Goal: Contribute content: Add original content to the website for others to see

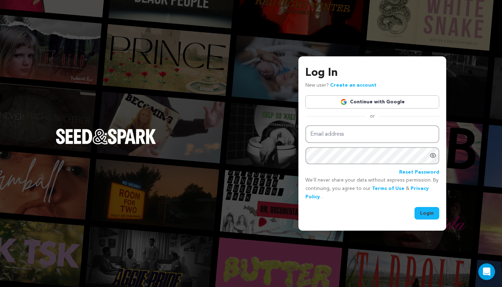
click at [360, 100] on link "Continue with Google" at bounding box center [372, 101] width 134 height 13
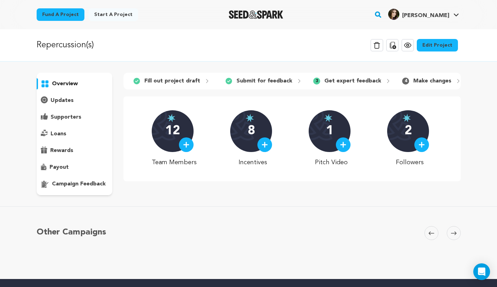
click at [438, 45] on link "Edit Project" at bounding box center [436, 45] width 41 height 13
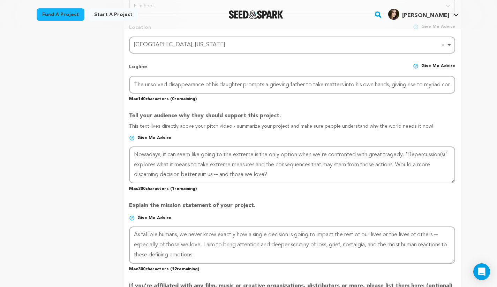
scroll to position [348, 0]
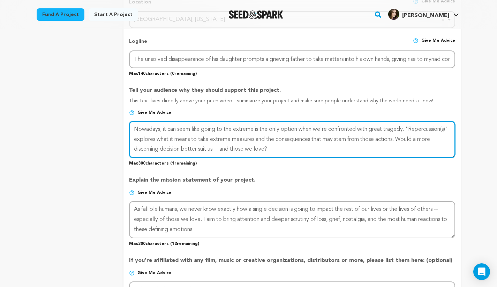
click at [134, 138] on textarea at bounding box center [291, 139] width 325 height 37
click at [327, 146] on textarea at bounding box center [291, 139] width 325 height 37
drag, startPoint x: 256, startPoint y: 130, endPoint x: 203, endPoint y: 129, distance: 52.6
click at [203, 129] on textarea at bounding box center [291, 139] width 325 height 37
click at [267, 140] on textarea at bounding box center [291, 139] width 325 height 37
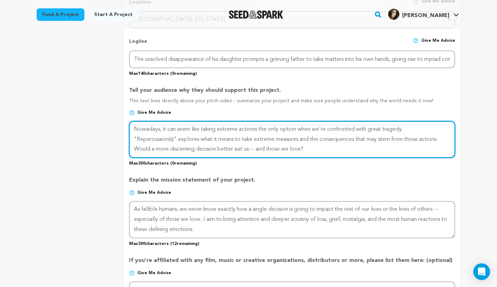
click at [267, 140] on textarea at bounding box center [291, 139] width 325 height 37
drag, startPoint x: 436, startPoint y: 139, endPoint x: 404, endPoint y: 140, distance: 31.4
click at [404, 140] on textarea at bounding box center [291, 139] width 325 height 37
click at [257, 129] on textarea at bounding box center [291, 139] width 325 height 37
click at [303, 130] on textarea at bounding box center [291, 139] width 325 height 37
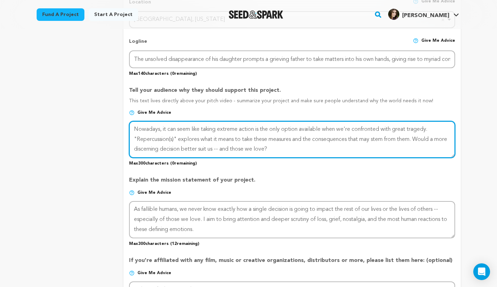
click at [320, 145] on textarea at bounding box center [291, 139] width 325 height 37
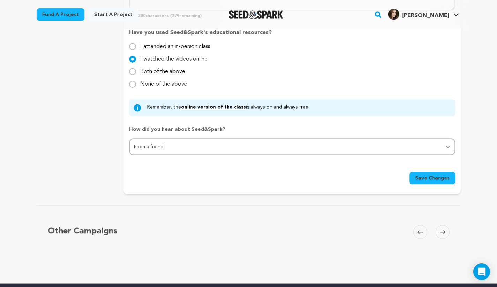
scroll to position [592, 0]
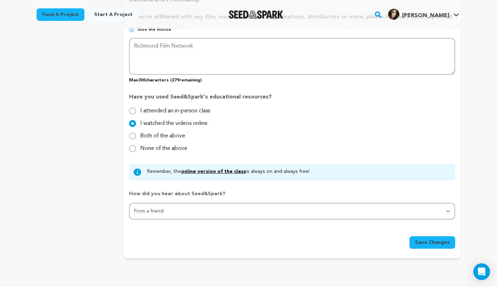
type textarea "Nowadays, it can seem like taking extreme action is the only option available w…"
click at [426, 242] on span "Save Changes" at bounding box center [432, 242] width 34 height 7
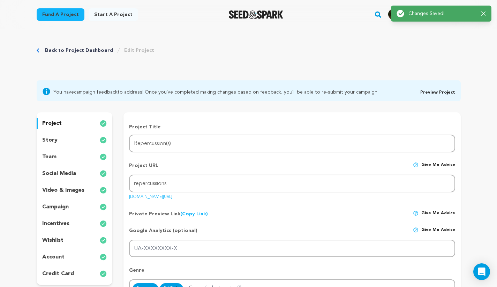
scroll to position [0, 0]
click at [439, 92] on link "Preview Project" at bounding box center [437, 93] width 35 height 4
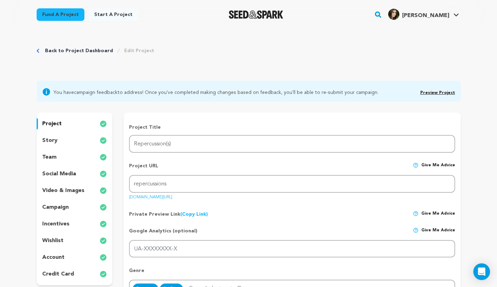
click at [61, 138] on div "story" at bounding box center [75, 140] width 76 height 11
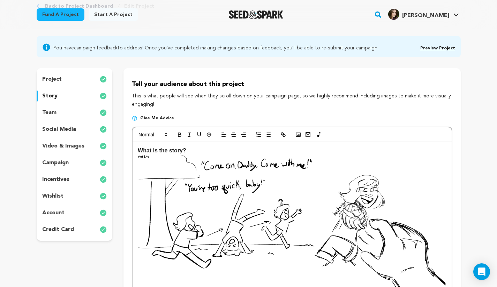
scroll to position [35, 0]
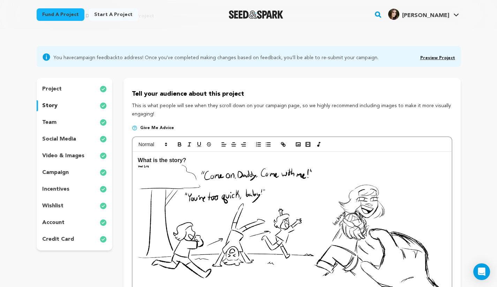
click at [59, 90] on p "project" at bounding box center [52, 89] width 20 height 8
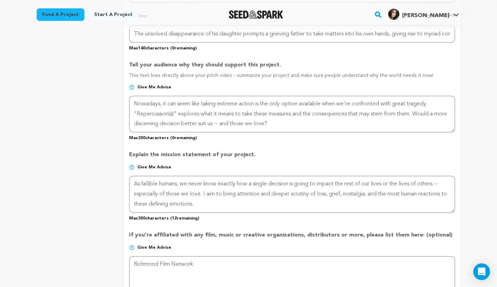
scroll to position [383, 0]
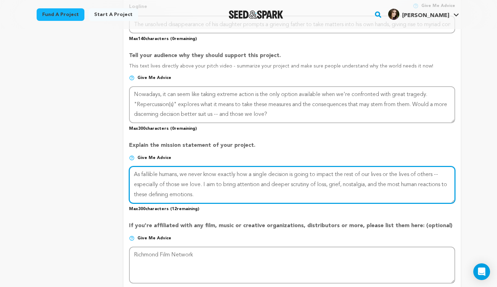
drag, startPoint x: 187, startPoint y: 176, endPoint x: 119, endPoint y: 176, distance: 68.3
click at [119, 176] on div "project story team social media video & images campaign incentives wishlist" at bounding box center [249, 99] width 424 height 738
drag, startPoint x: 393, startPoint y: 181, endPoint x: 380, endPoint y: 180, distance: 12.9
click at [391, 180] on textarea at bounding box center [291, 185] width 325 height 37
type textarea "We never know exactly how a single decision is going to impact the rest of our …"
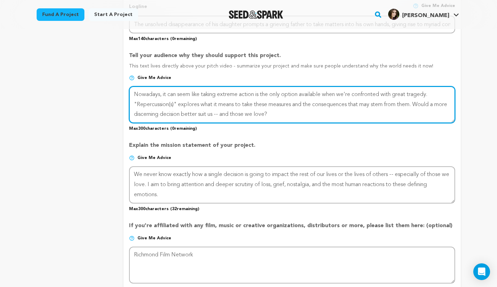
click at [288, 100] on textarea at bounding box center [291, 104] width 325 height 37
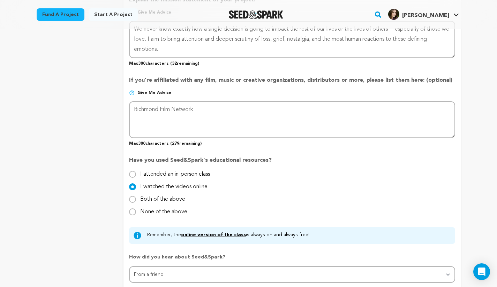
scroll to position [627, 0]
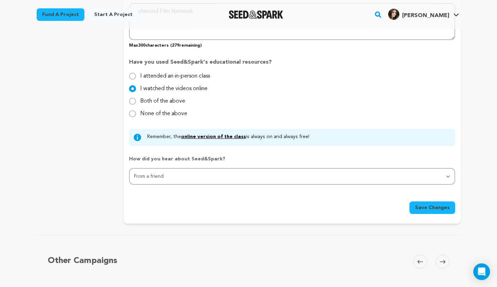
click at [439, 210] on span "Save Changes" at bounding box center [432, 208] width 34 height 7
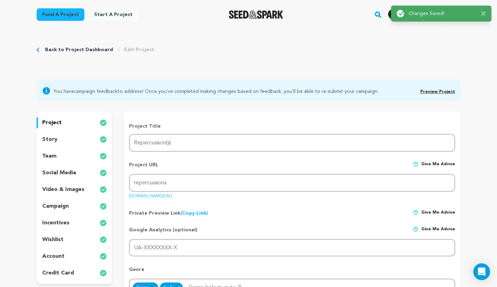
scroll to position [0, 0]
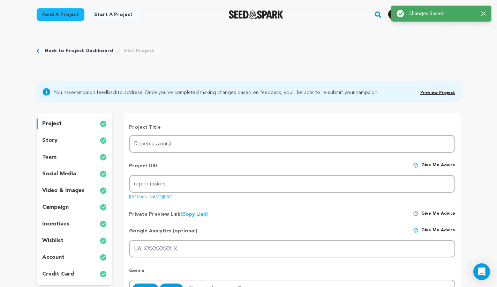
drag, startPoint x: 59, startPoint y: 141, endPoint x: 102, endPoint y: 137, distance: 43.8
click at [59, 141] on div "story" at bounding box center [75, 140] width 76 height 11
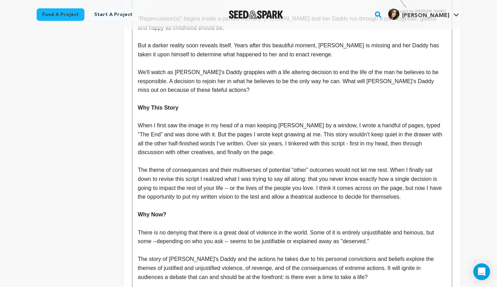
scroll to position [348, 0]
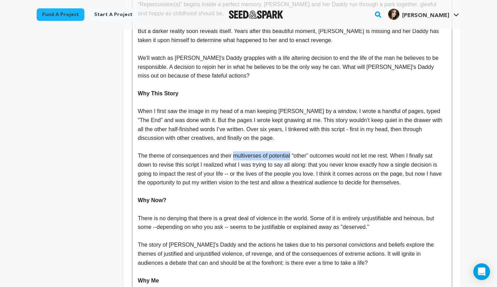
drag, startPoint x: 289, startPoint y: 156, endPoint x: 233, endPoint y: 155, distance: 55.7
click at [233, 155] on p "The theme of consequences and their multiverses of potential “other” outcomes w…" at bounding box center [292, 170] width 308 height 36
click at [245, 157] on p "The theme of consequences and their multiverses of potential “other” outcomes w…" at bounding box center [292, 170] width 308 height 36
drag, startPoint x: 290, startPoint y: 156, endPoint x: 218, endPoint y: 156, distance: 71.1
click at [218, 156] on p "The theme of consequences and their multiverses of potential “other” outcomes w…" at bounding box center [292, 170] width 308 height 36
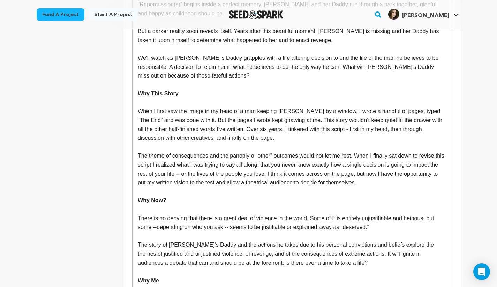
click at [253, 156] on p "The theme of consequences and the panoply o “other” outcomes would not let me r…" at bounding box center [292, 170] width 308 height 36
click at [288, 164] on p "The theme of consequences and the panoply of “other” outcomes would not let me …" at bounding box center [292, 170] width 308 height 36
click at [246, 172] on p "The theme of consequences and the panoply of “other” outcomes would not let me …" at bounding box center [292, 170] width 308 height 36
click at [317, 172] on p "The theme of consequences and the panoply of “other” outcomes would not let me …" at bounding box center [292, 170] width 308 height 36
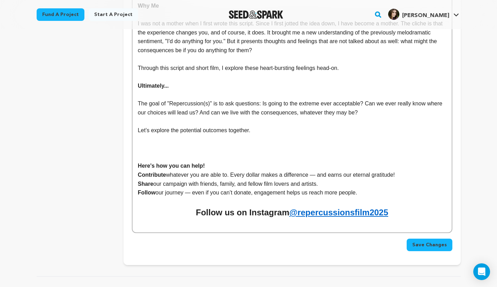
scroll to position [662, 0]
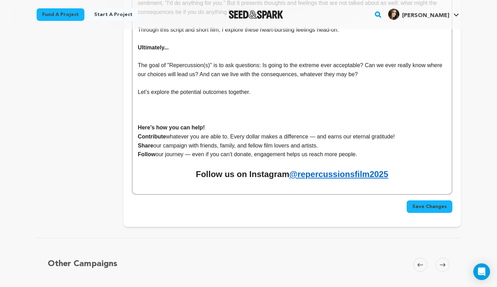
click at [424, 206] on span "Save Changes" at bounding box center [429, 206] width 34 height 7
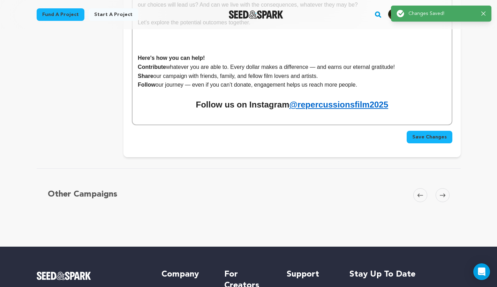
scroll to position [697, 0]
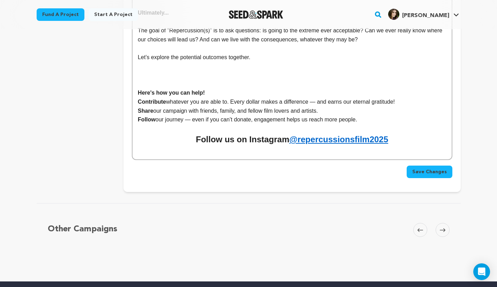
click at [356, 119] on p "Follow our journey — even if you can’t donate, engagement helps us reach more p…" at bounding box center [292, 119] width 308 height 9
click at [435, 175] on span "Save Changes" at bounding box center [429, 172] width 34 height 7
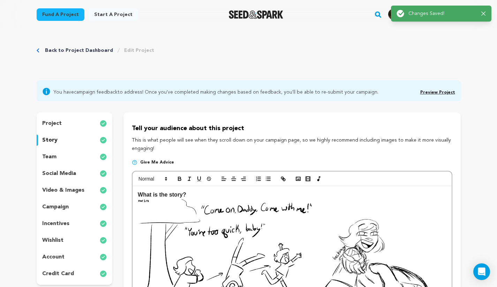
scroll to position [0, 0]
click at [54, 170] on div "social media" at bounding box center [75, 174] width 76 height 11
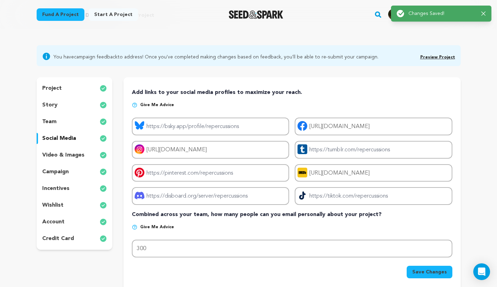
scroll to position [70, 0]
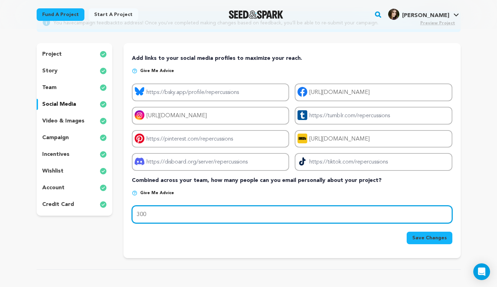
drag, startPoint x: 149, startPoint y: 216, endPoint x: 116, endPoint y: 216, distance: 33.1
click at [116, 216] on div "project story team social media video & images campaign incentives wishlist" at bounding box center [249, 150] width 424 height 215
type input "400"
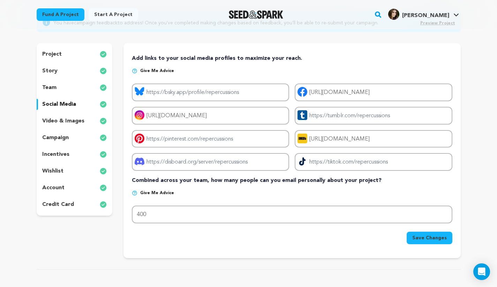
click at [427, 239] on span "Save Changes" at bounding box center [429, 238] width 34 height 7
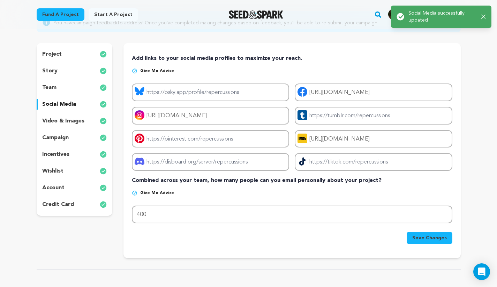
click at [63, 139] on p "campaign" at bounding box center [55, 138] width 26 height 8
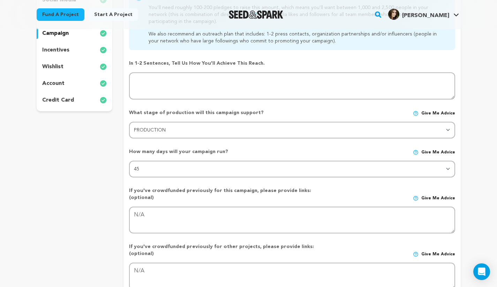
scroll to position [50, 0]
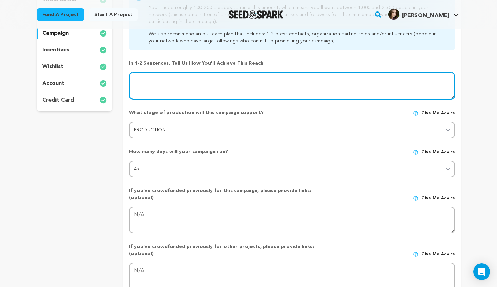
drag, startPoint x: 241, startPoint y: 92, endPoint x: 133, endPoint y: 85, distance: 108.6
click at [133, 85] on textarea at bounding box center [291, 85] width 325 height 27
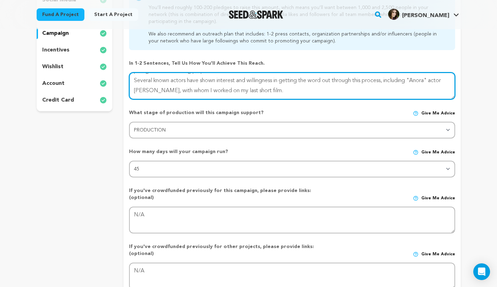
scroll to position [30, 0]
click at [132, 80] on textarea at bounding box center [291, 85] width 325 height 27
paste textarea "My mentor, Ty Cooper, is a filmmaker and promoter in Charlottesville, VA and he…"
click at [264, 77] on textarea at bounding box center [291, 85] width 325 height 27
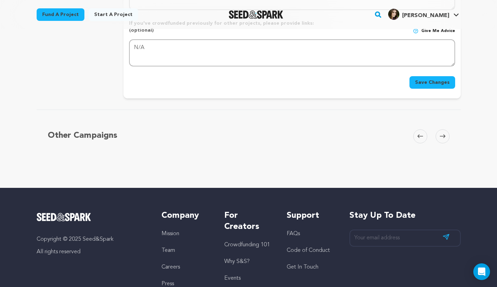
scroll to position [348, 0]
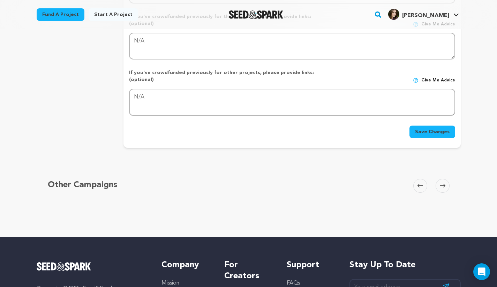
type textarea "I am slowly but surely building a following on my own social media as well as r…"
click at [426, 126] on button "Save Changes" at bounding box center [432, 132] width 46 height 13
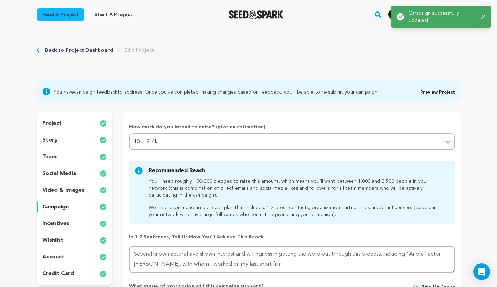
scroll to position [0, 0]
click at [49, 224] on p "incentives" at bounding box center [55, 224] width 27 height 8
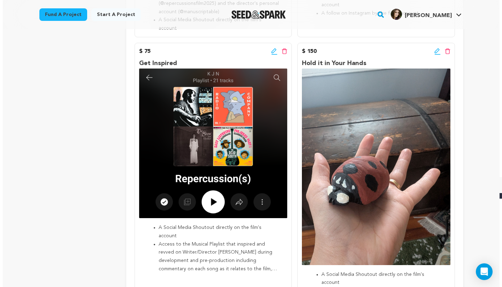
scroll to position [348, 0]
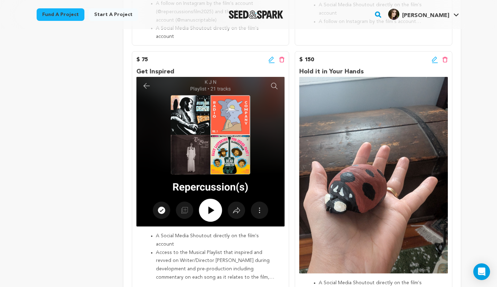
click at [434, 57] on icon at bounding box center [433, 59] width 5 height 5
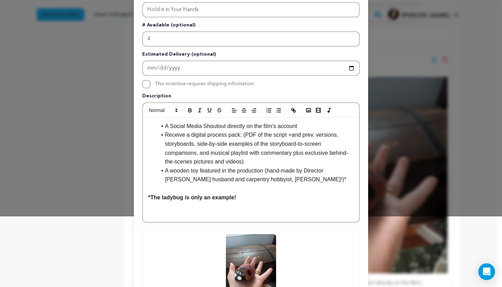
scroll to position [157, 0]
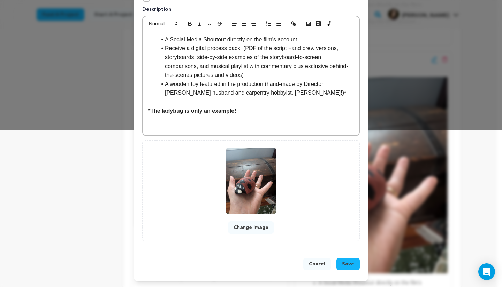
click at [238, 112] on p "*The ladybug is only an example!" at bounding box center [251, 111] width 206 height 9
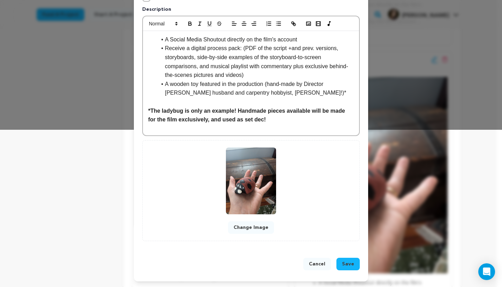
click at [302, 115] on strong "*The ladybug is only an example! Handmade pieces available will be made for the…" at bounding box center [247, 115] width 198 height 15
click at [290, 112] on strong "*The ladybug is only an example! Handmade pieces available will be made for the…" at bounding box center [247, 115] width 198 height 15
click at [349, 264] on span "Save" at bounding box center [348, 264] width 12 height 7
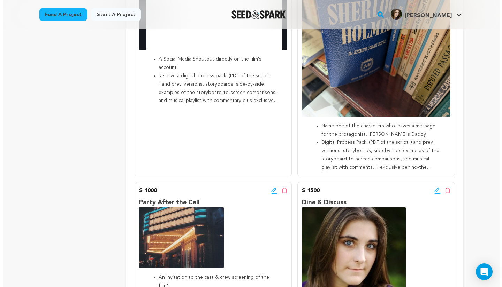
scroll to position [941, 0]
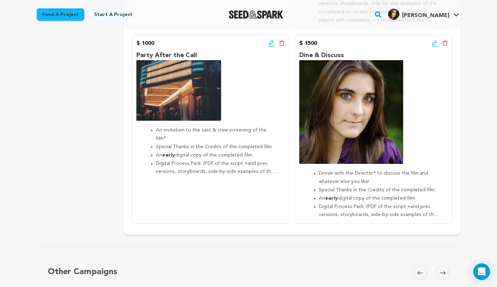
click at [434, 40] on icon at bounding box center [433, 42] width 5 height 5
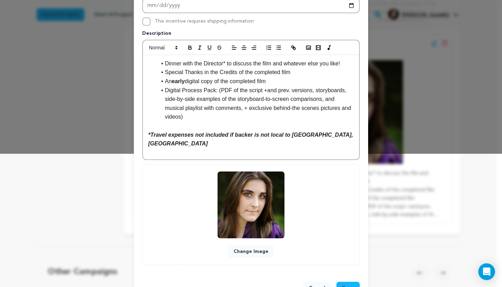
scroll to position [157, 0]
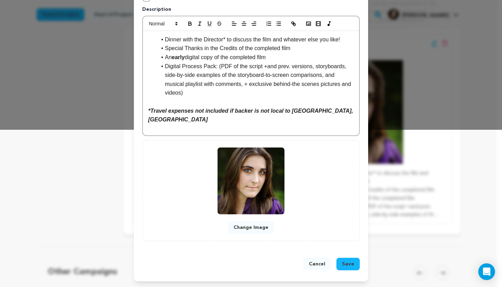
click at [246, 227] on button "Change Image" at bounding box center [251, 228] width 46 height 13
click at [244, 230] on button "Change Image" at bounding box center [251, 228] width 46 height 13
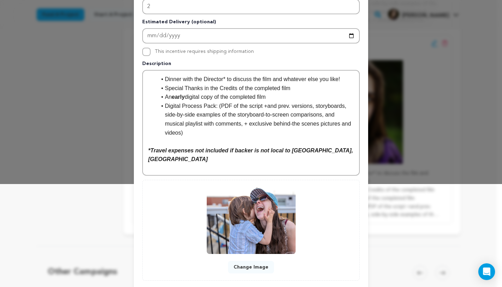
scroll to position [143, 0]
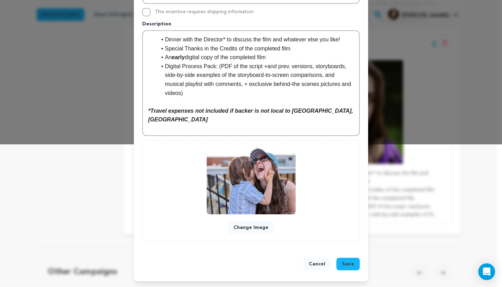
click at [346, 264] on span "Save" at bounding box center [348, 264] width 12 height 7
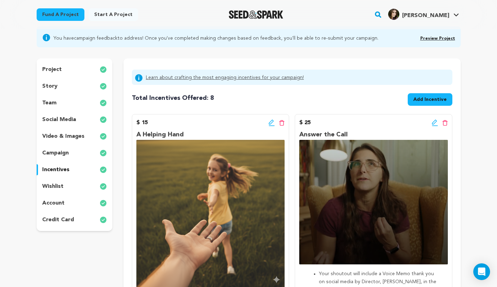
scroll to position [0, 0]
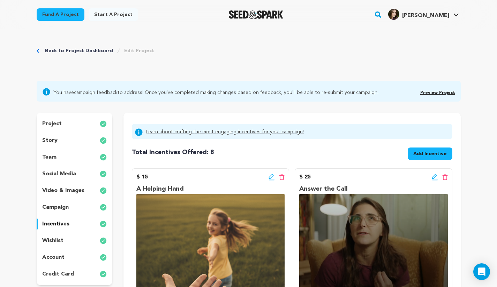
click at [59, 192] on p "video & images" at bounding box center [63, 191] width 42 height 8
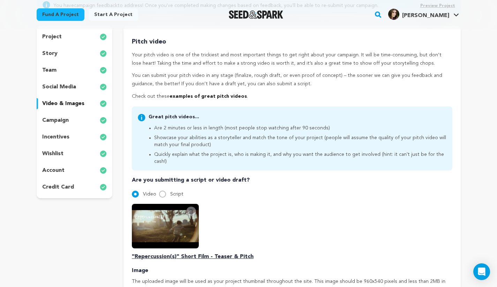
scroll to position [139, 0]
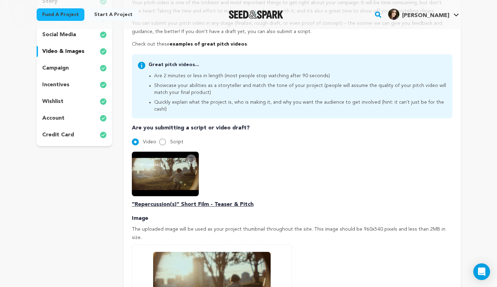
click at [60, 103] on p "wishlist" at bounding box center [52, 102] width 21 height 8
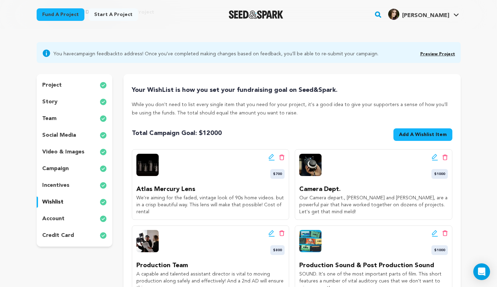
scroll to position [70, 0]
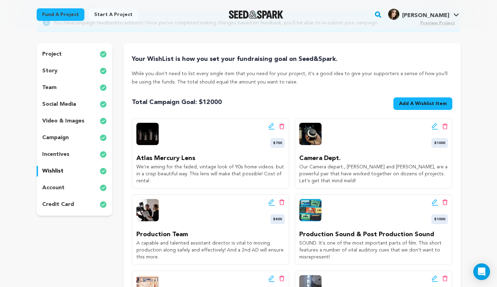
click at [59, 137] on p "campaign" at bounding box center [55, 138] width 26 height 8
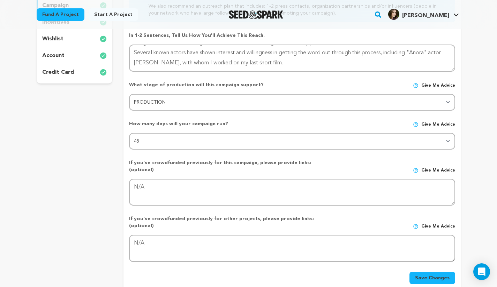
scroll to position [209, 0]
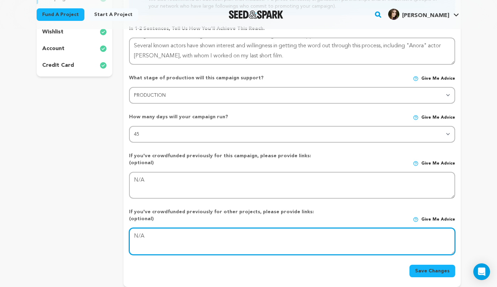
click at [349, 233] on textarea at bounding box center [291, 241] width 325 height 27
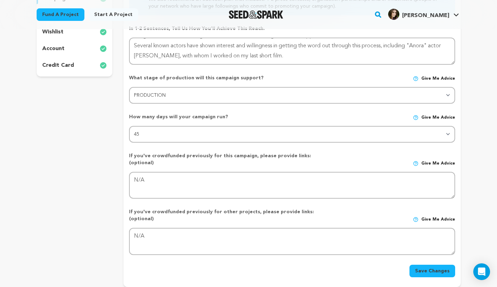
click at [427, 265] on button "Save Changes" at bounding box center [432, 271] width 46 height 13
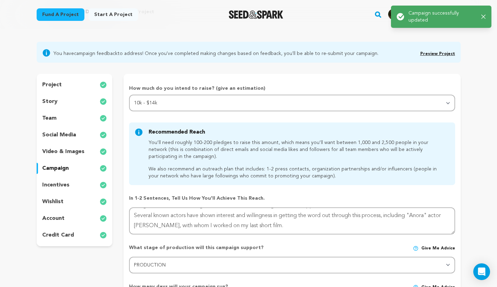
scroll to position [70, 0]
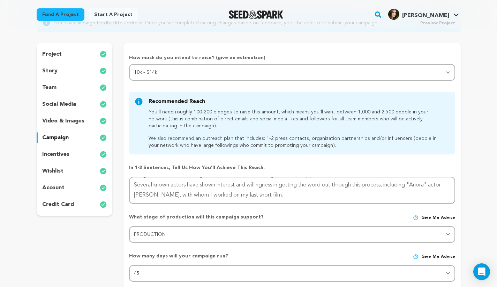
click at [367, 211] on div "What stage of production will this campaign support? Give me advice Stage DEVEL…" at bounding box center [291, 225] width 325 height 35
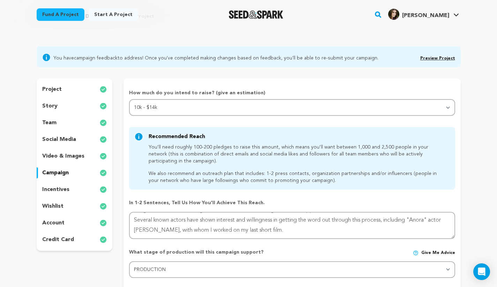
scroll to position [0, 0]
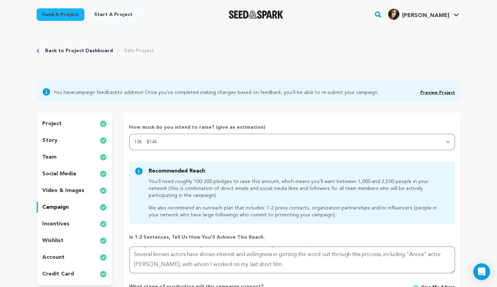
click at [438, 94] on link "Preview Project" at bounding box center [437, 93] width 35 height 4
click at [57, 226] on p "incentives" at bounding box center [55, 224] width 27 height 8
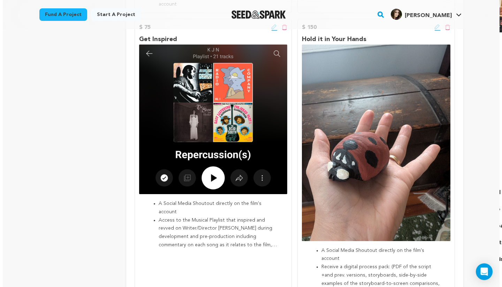
scroll to position [314, 0]
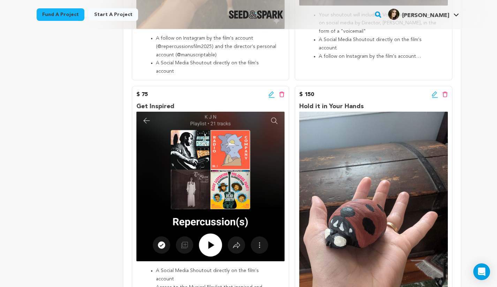
click at [272, 91] on icon at bounding box center [271, 94] width 6 height 7
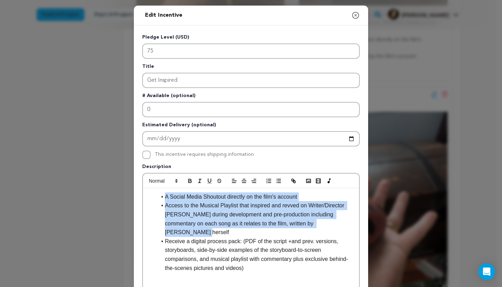
drag, startPoint x: 351, startPoint y: 225, endPoint x: 158, endPoint y: 199, distance: 194.8
click at [158, 199] on div "A Social Media Shoutout directly on the film's account Access to the Musical Pl…" at bounding box center [251, 240] width 216 height 105
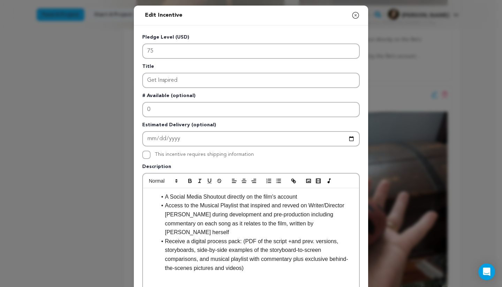
click at [220, 218] on li "Access to the Musical Playlist that inspired and revved on Writer/Director Kels…" at bounding box center [254, 219] width 197 height 36
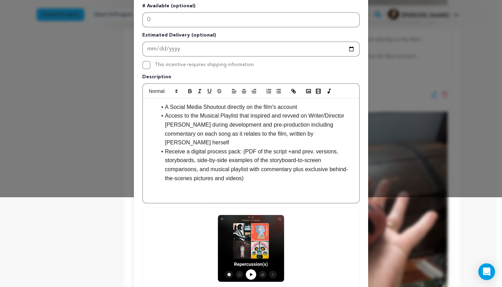
scroll to position [88, 0]
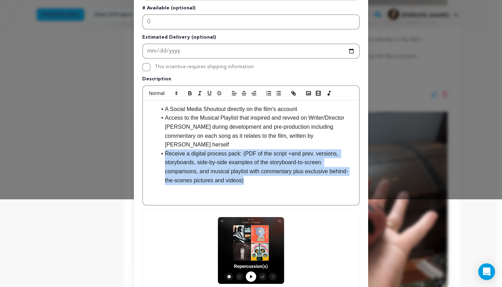
drag, startPoint x: 241, startPoint y: 168, endPoint x: 158, endPoint y: 149, distance: 85.0
click at [158, 149] on li "Receive a digital process pack: (PDF of the script +and prev. versions, storybo…" at bounding box center [254, 167] width 197 height 36
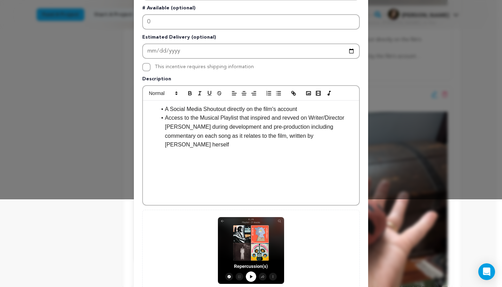
click at [161, 110] on li "A Social Media Shoutout directly on the film's account" at bounding box center [254, 109] width 197 height 9
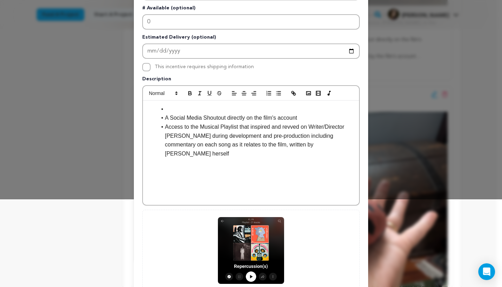
click at [177, 110] on li at bounding box center [254, 109] width 197 height 9
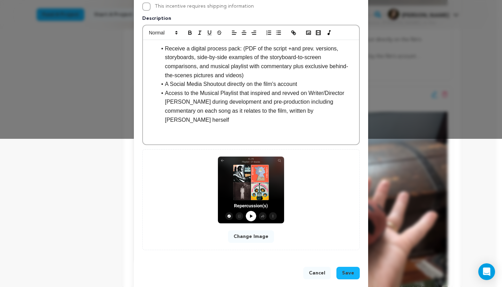
scroll to position [157, 0]
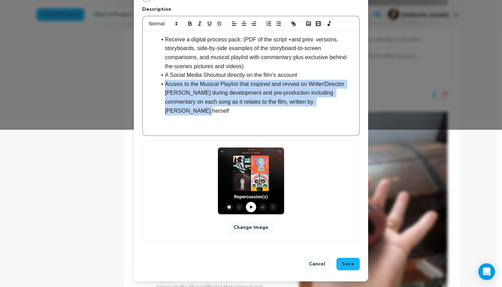
drag, startPoint x: 348, startPoint y: 103, endPoint x: 159, endPoint y: 84, distance: 190.9
click at [159, 84] on li "Access to the Musical Playlist that inspired and revved on Writer/Director Kels…" at bounding box center [254, 98] width 197 height 36
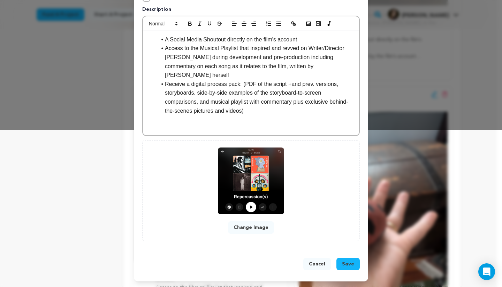
click at [269, 98] on li "Receive a digital process pack: (PDF of the script +and prev. versions, storybo…" at bounding box center [254, 98] width 197 height 36
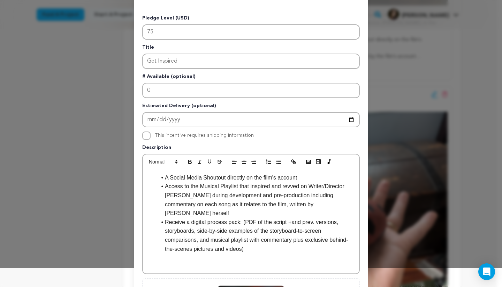
scroll to position [18, 0]
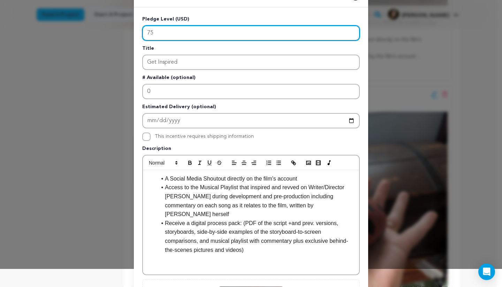
click at [165, 34] on input "75" at bounding box center [250, 32] width 217 height 15
type input "7"
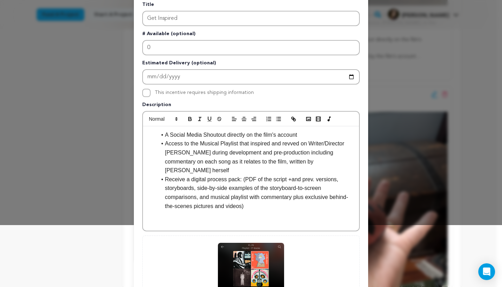
scroll to position [88, 0]
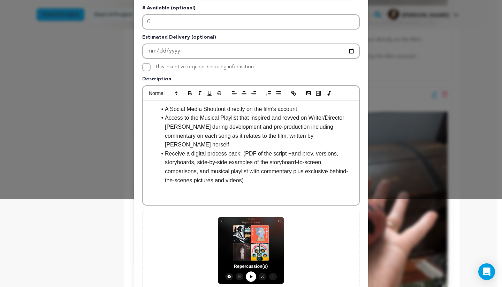
type input "25"
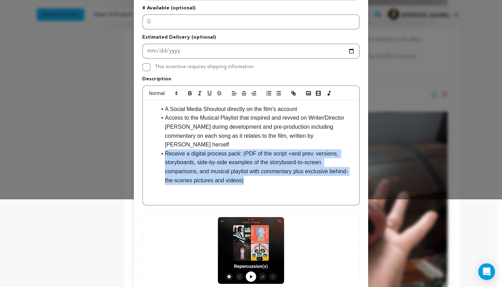
drag, startPoint x: 222, startPoint y: 165, endPoint x: 159, endPoint y: 146, distance: 65.8
click at [159, 149] on li "Receive a digital process pack: (PDF of the script +and prev. versions, storybo…" at bounding box center [254, 167] width 197 height 36
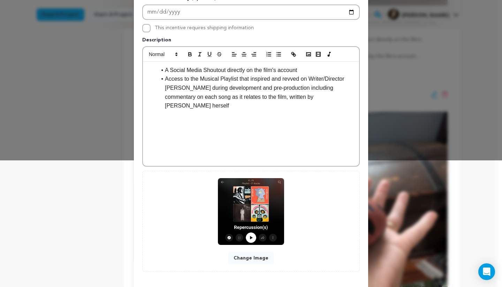
scroll to position [157, 0]
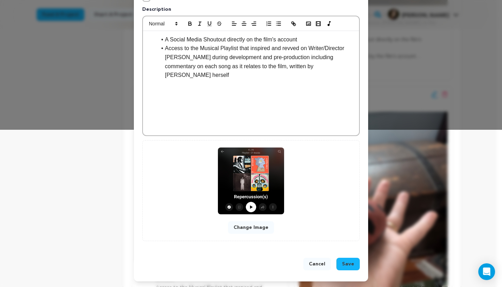
click at [340, 264] on button "Save" at bounding box center [347, 264] width 23 height 13
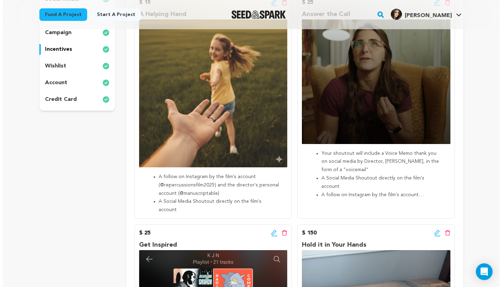
scroll to position [105, 0]
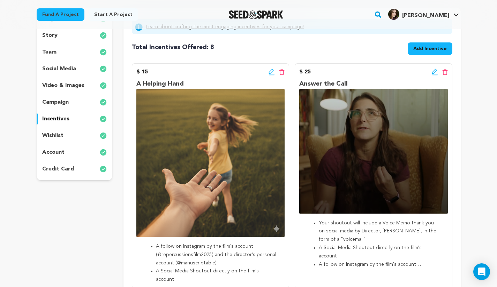
click at [433, 72] on icon at bounding box center [434, 72] width 6 height 7
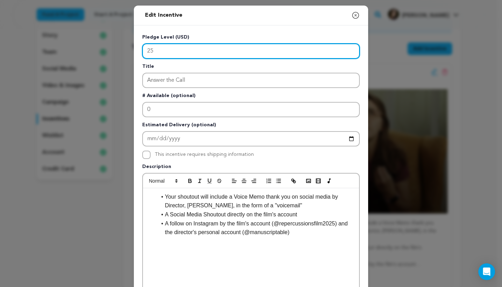
click at [149, 51] on input "25" at bounding box center [250, 51] width 217 height 15
type input "75"
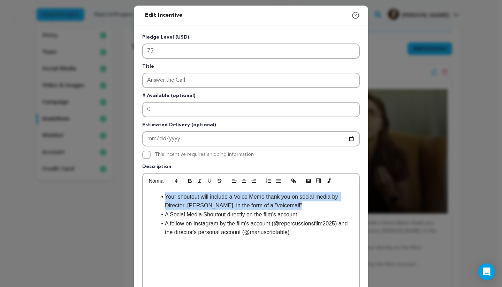
drag, startPoint x: 256, startPoint y: 206, endPoint x: 141, endPoint y: 198, distance: 114.6
click at [143, 198] on div "Your shoutout will include a Voice Memo thank you on social media by Director, …" at bounding box center [251, 240] width 216 height 105
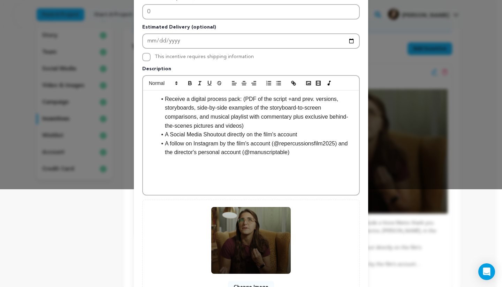
scroll to position [105, 0]
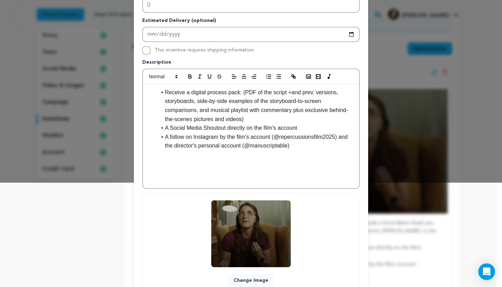
click at [245, 282] on button "Change Image" at bounding box center [251, 281] width 46 height 13
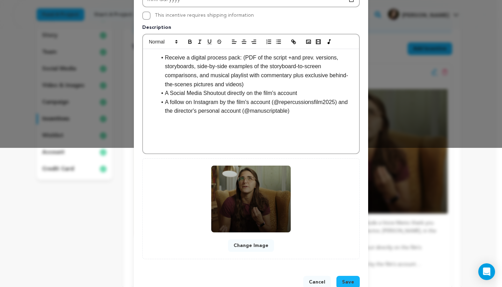
click at [245, 249] on button "Change Image" at bounding box center [251, 246] width 46 height 13
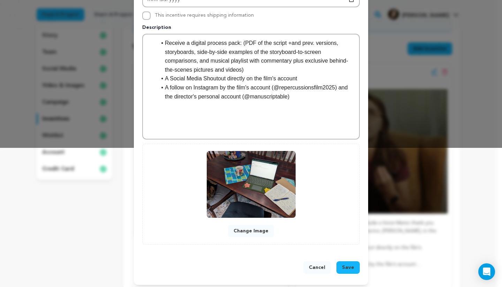
click at [259, 53] on li "Receive a digital process pack: (PDF of the script +and prev. versions, storybo…" at bounding box center [254, 57] width 197 height 36
click at [209, 70] on li "Receive a digital process pack: (PDF of the script +and prev. versions, storybo…" at bounding box center [254, 57] width 197 height 36
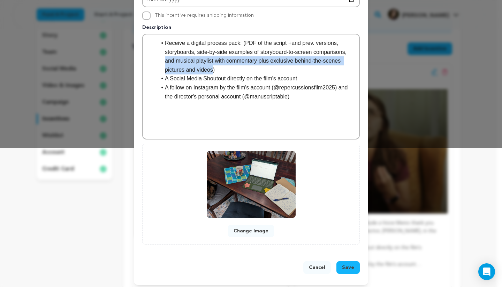
drag, startPoint x: 209, startPoint y: 71, endPoint x: 161, endPoint y: 65, distance: 49.1
click at [161, 65] on li "Receive a digital process pack: (PDF of the script +and prev. versions, storybo…" at bounding box center [254, 57] width 197 height 36
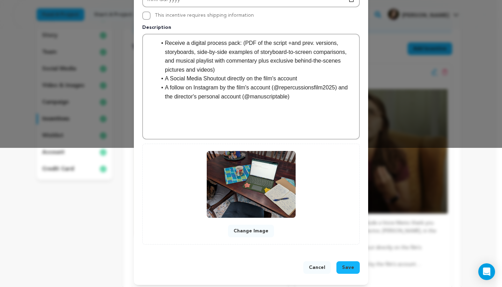
click at [212, 68] on li "Receive a digital process pack: (PDF of the script +and prev. versions, storybo…" at bounding box center [254, 57] width 197 height 36
drag, startPoint x: 254, startPoint y: 62, endPoint x: 155, endPoint y: 63, distance: 98.6
click at [156, 63] on li "Receive a digital process pack: (PDF of the script +and prev. versions, storybo…" at bounding box center [254, 57] width 197 height 36
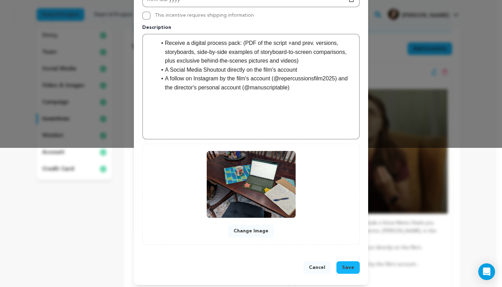
click at [346, 271] on button "Save" at bounding box center [347, 268] width 23 height 13
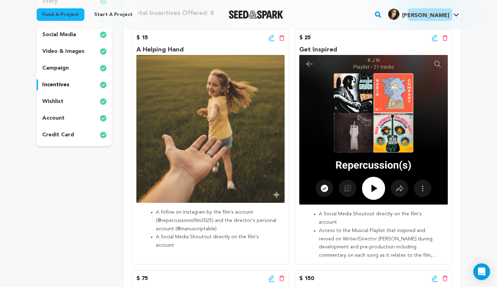
click at [433, 37] on icon at bounding box center [434, 37] width 6 height 7
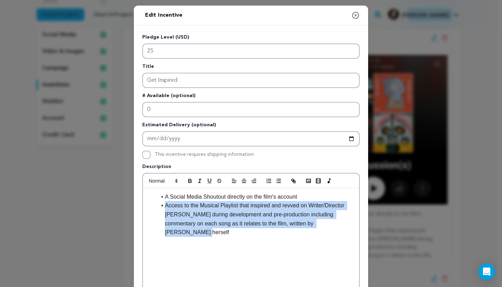
drag, startPoint x: 351, startPoint y: 224, endPoint x: 156, endPoint y: 206, distance: 195.6
click at [156, 206] on div "A Social Media Shoutout directly on the film's account Access to the Musical Pl…" at bounding box center [251, 240] width 216 height 105
copy li "Access to the Musical Playlist that inspired and revved on Writer/Director Kels…"
click at [266, 226] on li "Access to the Musical Playlist that inspired and revved on Writer/Director Kels…" at bounding box center [254, 219] width 197 height 36
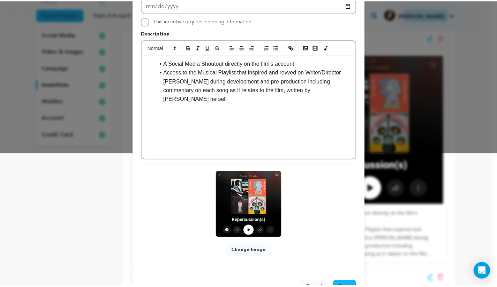
scroll to position [157, 0]
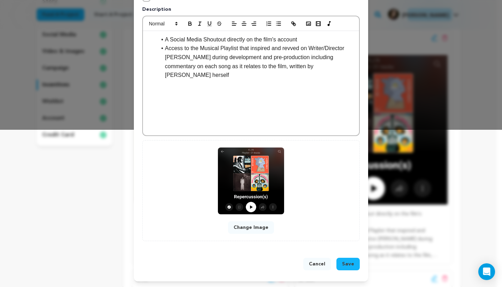
click at [315, 266] on button "Cancel" at bounding box center [317, 264] width 28 height 13
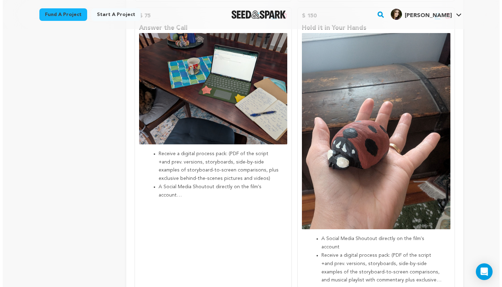
scroll to position [348, 0]
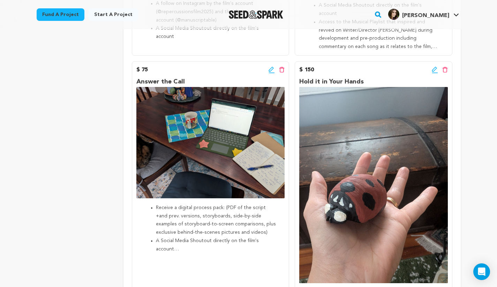
click at [271, 67] on icon at bounding box center [271, 70] width 6 height 7
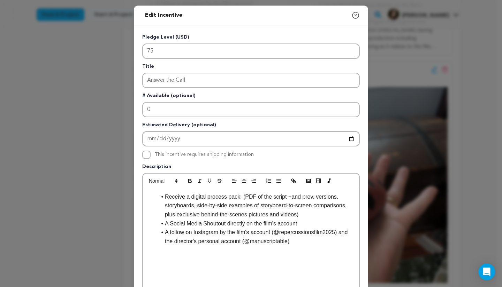
click at [295, 246] on li "A follow on Instagram by the film's account (@repercussionsfilm2025) and the di…" at bounding box center [254, 237] width 197 height 18
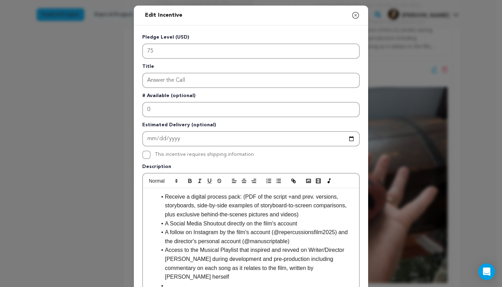
scroll to position [0, 0]
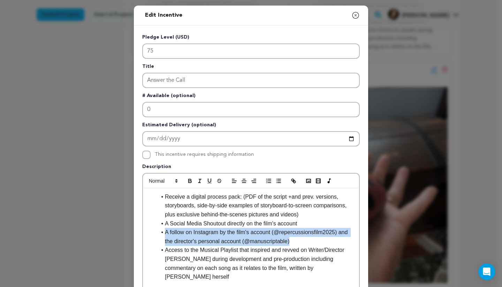
drag, startPoint x: 214, startPoint y: 240, endPoint x: 156, endPoint y: 236, distance: 58.4
click at [156, 236] on li "A follow on Instagram by the film's account (@repercussionsfilm2025) and the di…" at bounding box center [254, 237] width 197 height 18
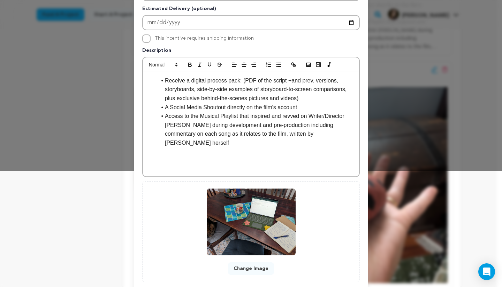
scroll to position [157, 0]
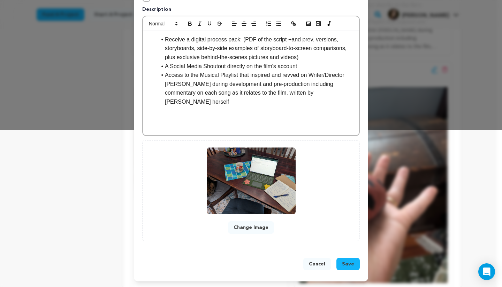
click at [343, 264] on span "Save" at bounding box center [348, 264] width 12 height 7
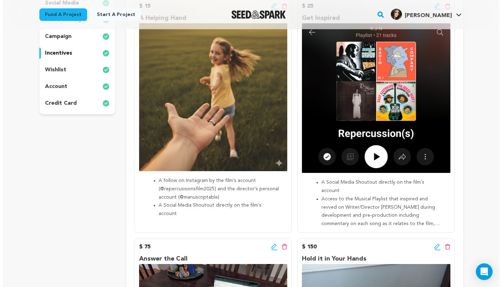
scroll to position [141, 0]
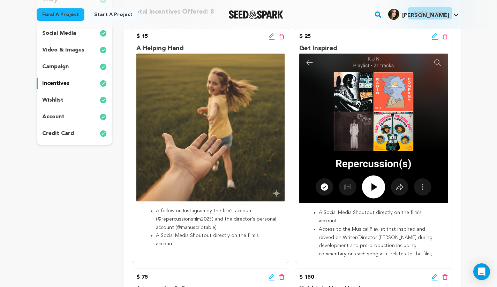
click at [432, 38] on icon at bounding box center [434, 36] width 6 height 7
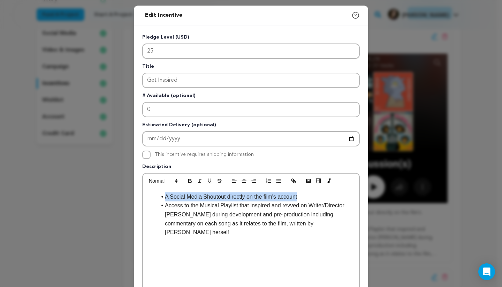
drag, startPoint x: 300, startPoint y: 197, endPoint x: 142, endPoint y: 198, distance: 158.2
click at [143, 198] on div "A Social Media Shoutout directly on the film's account Access to the Musical Pl…" at bounding box center [251, 240] width 216 height 105
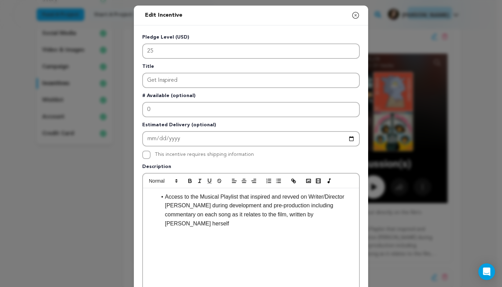
click at [351, 218] on li "Access to the Musical Playlist that inspired and revved on Writer/Director Kels…" at bounding box center [254, 211] width 197 height 36
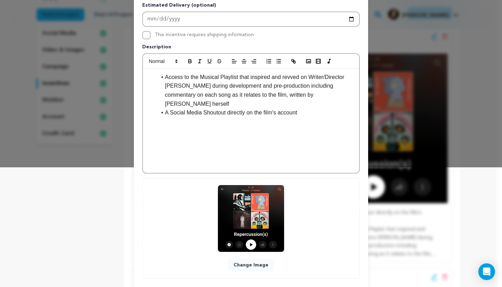
scroll to position [157, 0]
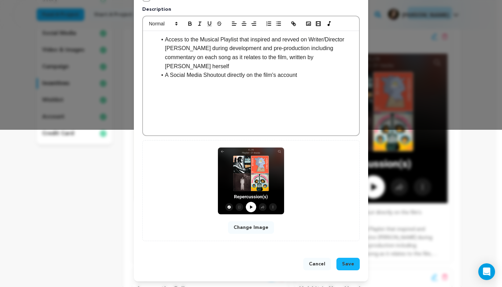
click at [345, 265] on span "Save" at bounding box center [348, 264] width 12 height 7
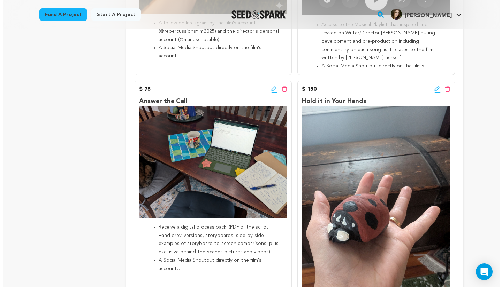
scroll to position [315, 0]
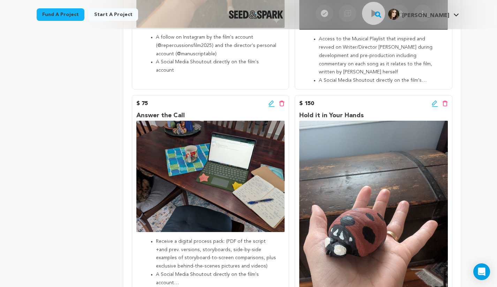
click at [271, 101] on icon at bounding box center [271, 103] width 5 height 5
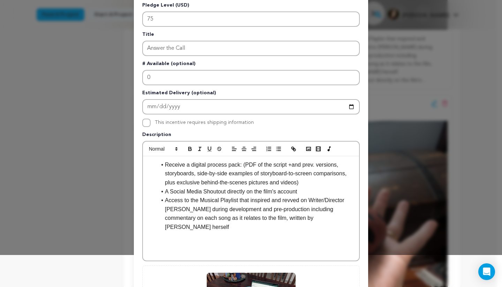
scroll to position [70, 0]
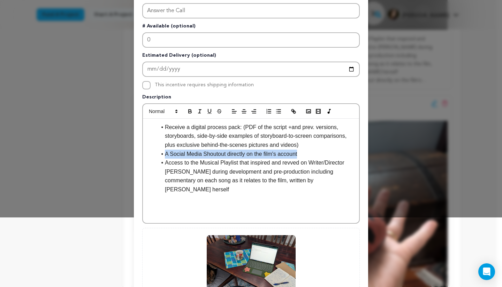
drag, startPoint x: 298, startPoint y: 156, endPoint x: 151, endPoint y: 155, distance: 147.0
click at [151, 155] on ul "Receive a digital process pack: (PDF of the script +and prev. versions, storybo…" at bounding box center [251, 158] width 206 height 71
copy li "A Social Media Shoutout directly on the film's account"
click at [298, 159] on li "A Social Media Shoutout directly on the film's account" at bounding box center [254, 154] width 197 height 9
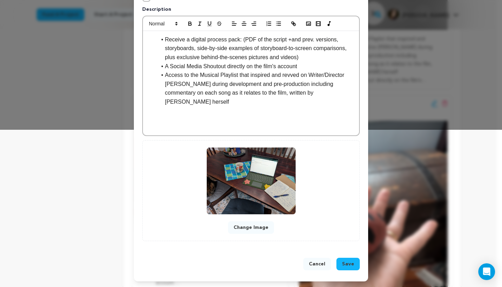
click at [348, 263] on span "Save" at bounding box center [348, 264] width 12 height 7
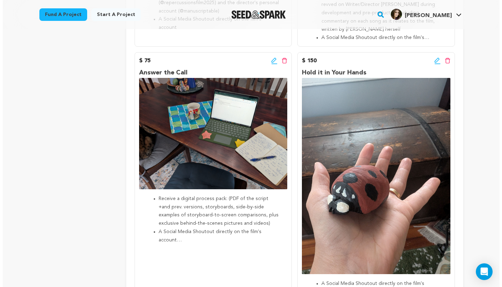
scroll to position [349, 0]
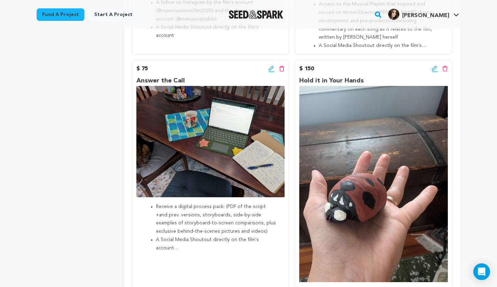
click at [434, 66] on icon at bounding box center [434, 69] width 6 height 7
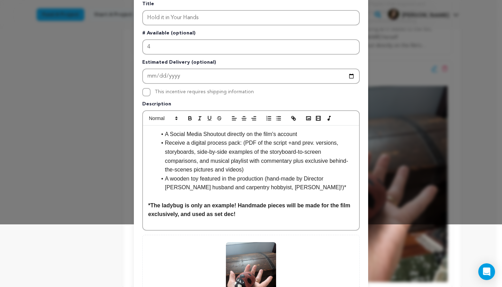
scroll to position [105, 0]
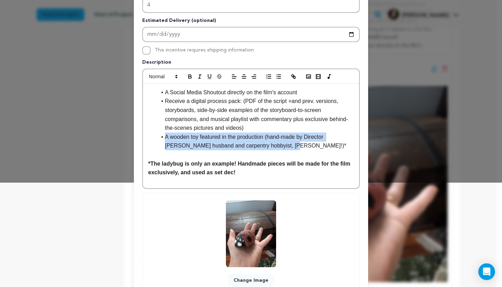
drag, startPoint x: 267, startPoint y: 147, endPoint x: 151, endPoint y: 139, distance: 115.6
click at [151, 139] on ul "A Social Media Shoutout directly on the film's account Receive a digital proces…" at bounding box center [251, 119] width 206 height 62
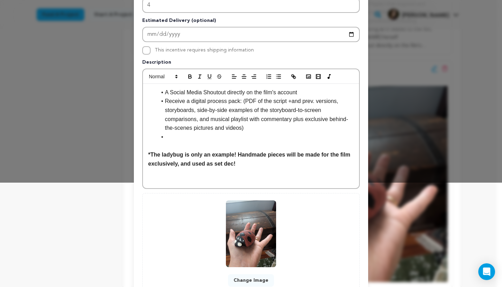
click at [163, 93] on li "A Social Media Shoutout directly on the film's account" at bounding box center [254, 92] width 197 height 9
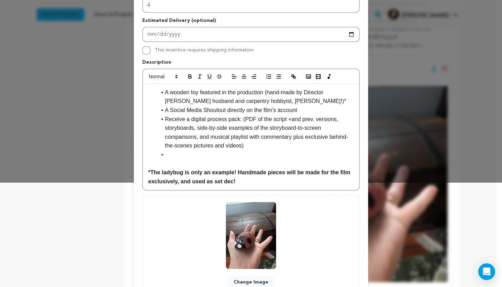
click at [185, 154] on li at bounding box center [254, 155] width 197 height 9
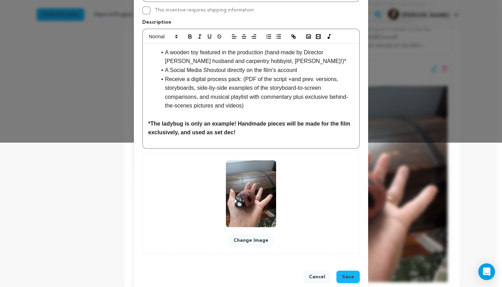
scroll to position [157, 0]
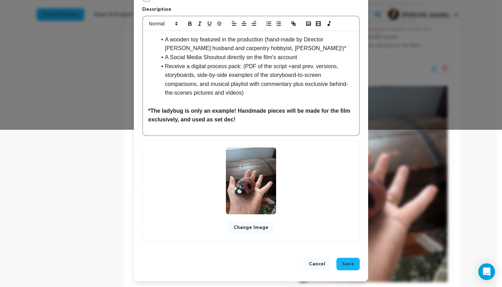
click at [345, 267] on span "Save" at bounding box center [348, 264] width 12 height 7
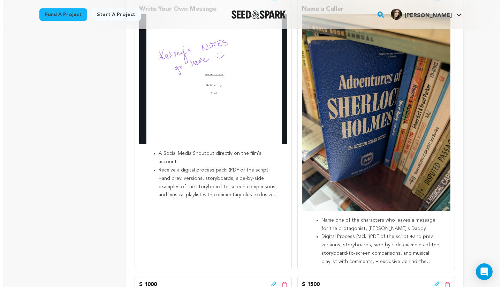
scroll to position [637, 0]
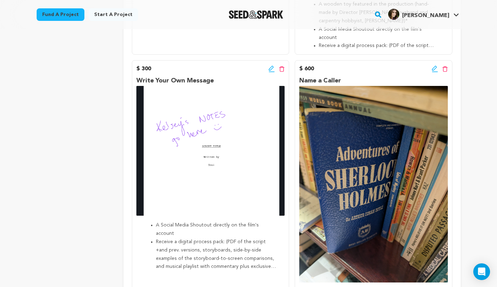
click at [268, 65] on div "$ 300 Edit incentive button Delete incentive button" at bounding box center [210, 69] width 148 height 8
click at [272, 66] on icon at bounding box center [271, 69] width 6 height 7
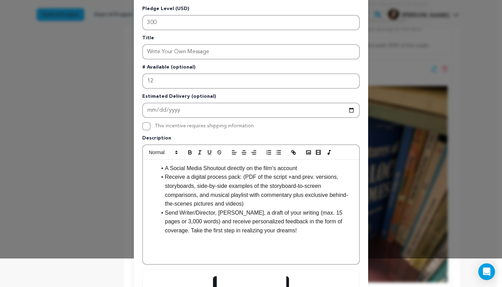
scroll to position [70, 0]
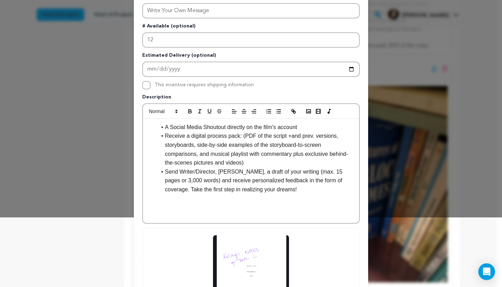
drag, startPoint x: 274, startPoint y: 194, endPoint x: 149, endPoint y: 170, distance: 126.9
click at [149, 170] on ul "A Social Media Shoutout directly on the film's account Receive a digital proces…" at bounding box center [251, 158] width 206 height 71
copy li "Send Writer/Director, Kelsey Nerrie, a draft of your writing (max. 15 pages or …"
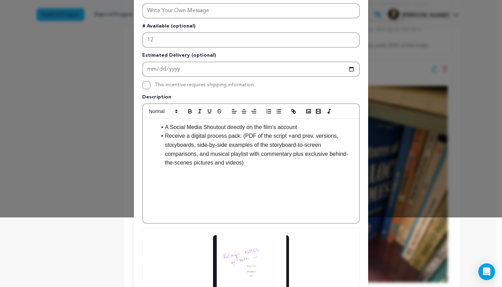
click at [162, 128] on li "A Social Media Shoutout directly on the film's account" at bounding box center [254, 127] width 197 height 9
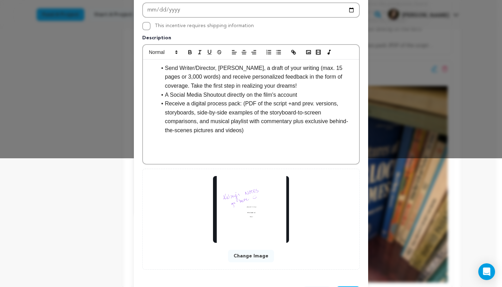
scroll to position [139, 0]
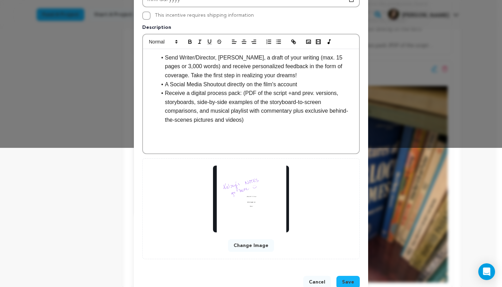
click at [344, 279] on span "Save" at bounding box center [348, 282] width 12 height 7
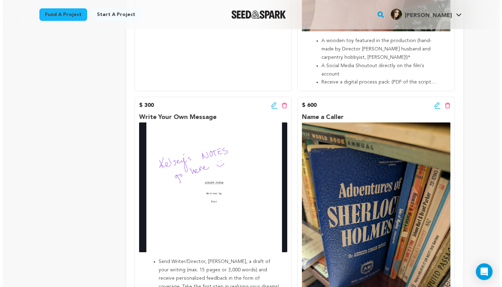
scroll to position [598, 0]
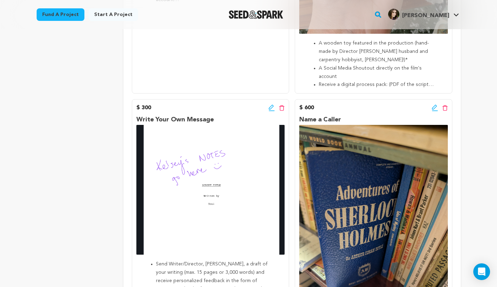
click at [272, 105] on div "$ 300 Edit incentive button Delete incentive button Write Your Own Message Send…" at bounding box center [210, 240] width 157 height 282
click at [271, 104] on div "Edit incentive button Delete incentive button" at bounding box center [276, 108] width 16 height 8
click at [271, 105] on icon at bounding box center [271, 108] width 6 height 7
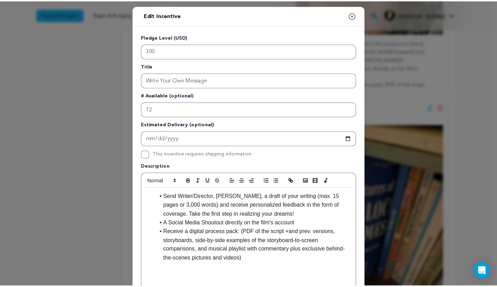
scroll to position [157, 0]
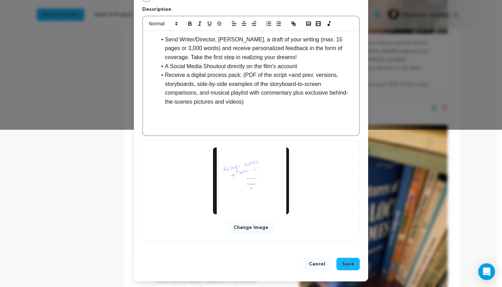
click at [312, 266] on button "Cancel" at bounding box center [317, 264] width 28 height 13
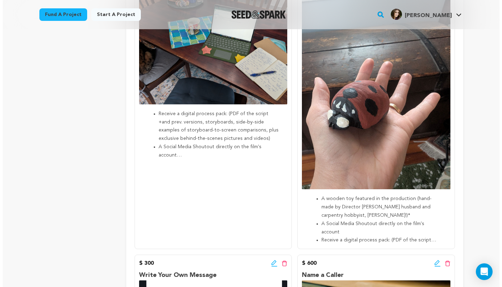
scroll to position [354, 0]
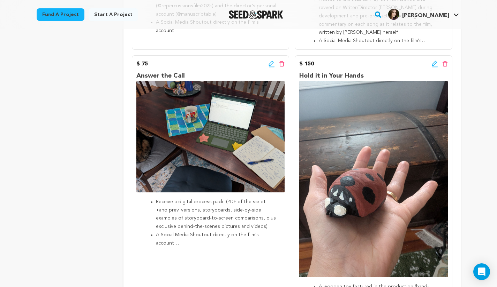
click at [434, 61] on icon at bounding box center [434, 64] width 6 height 7
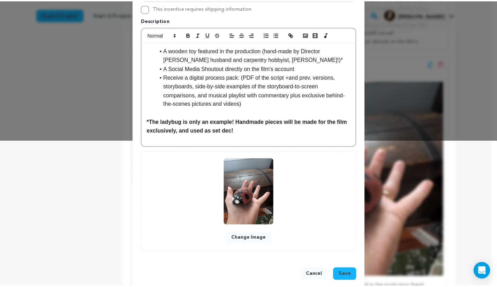
scroll to position [157, 0]
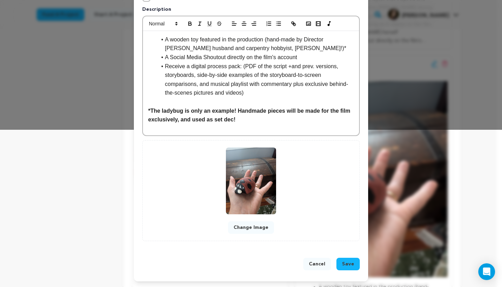
click at [315, 266] on button "Cancel" at bounding box center [317, 264] width 28 height 13
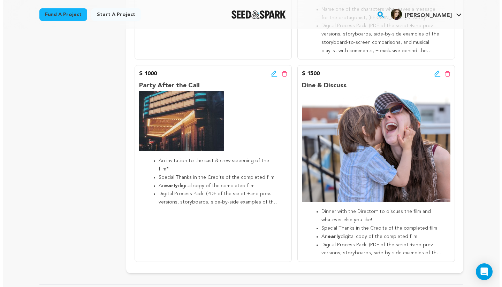
scroll to position [912, 0]
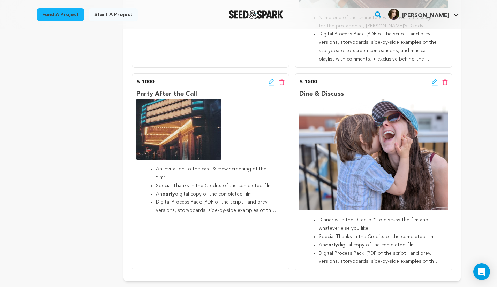
click at [270, 79] on icon at bounding box center [271, 81] width 5 height 5
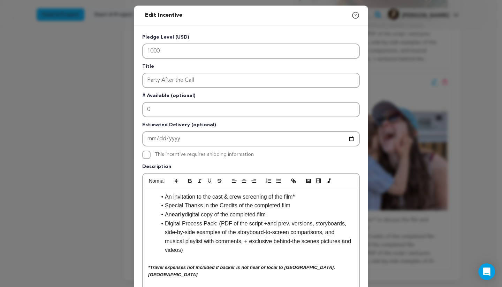
click at [206, 197] on li "An invitation to the cast & crew screening of the film*" at bounding box center [254, 197] width 197 height 9
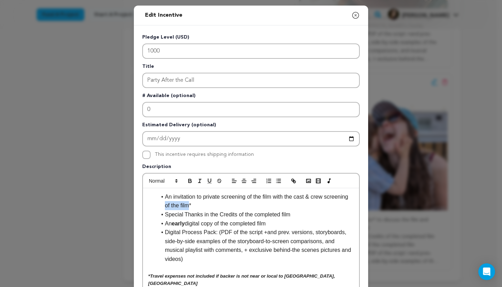
drag, startPoint x: 186, startPoint y: 207, endPoint x: 144, endPoint y: 207, distance: 41.8
click at [144, 207] on div "An invitation to private screening of the film with the cast & crew screening o…" at bounding box center [251, 240] width 216 height 105
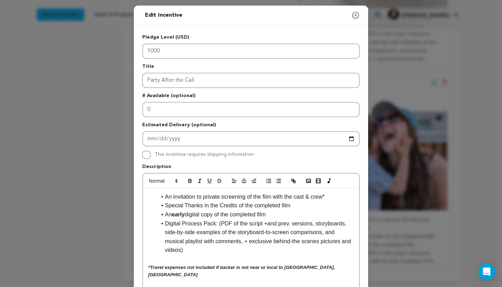
click at [299, 197] on li "An invitation to private screening of the film with the cast & crew*" at bounding box center [254, 197] width 197 height 9
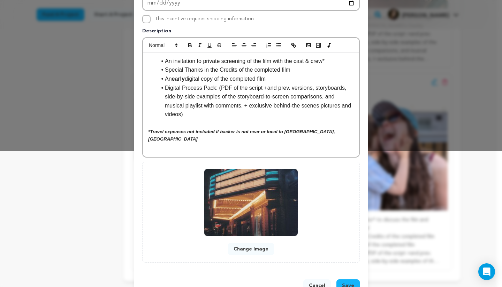
scroll to position [157, 0]
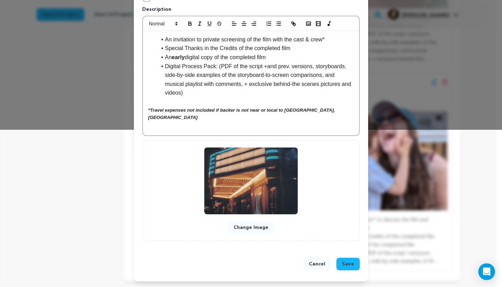
click at [348, 262] on span "Save" at bounding box center [348, 264] width 12 height 7
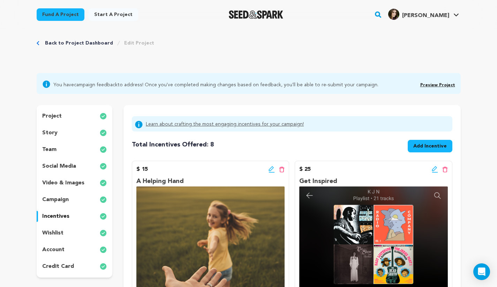
scroll to position [0, 0]
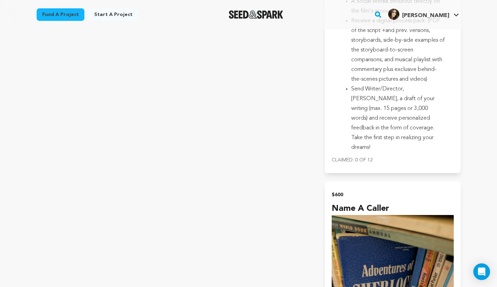
scroll to position [1672, 0]
